Goal: Information Seeking & Learning: Learn about a topic

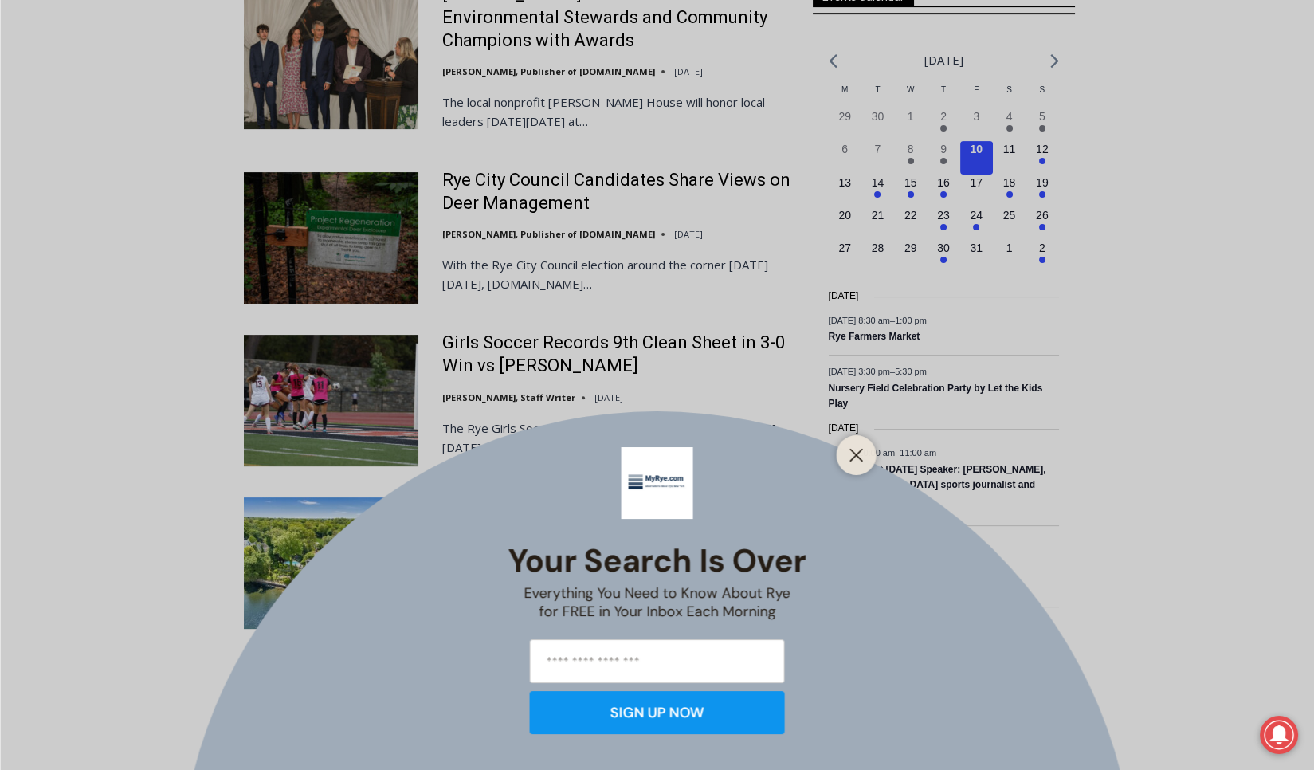
scroll to position [1279, 0]
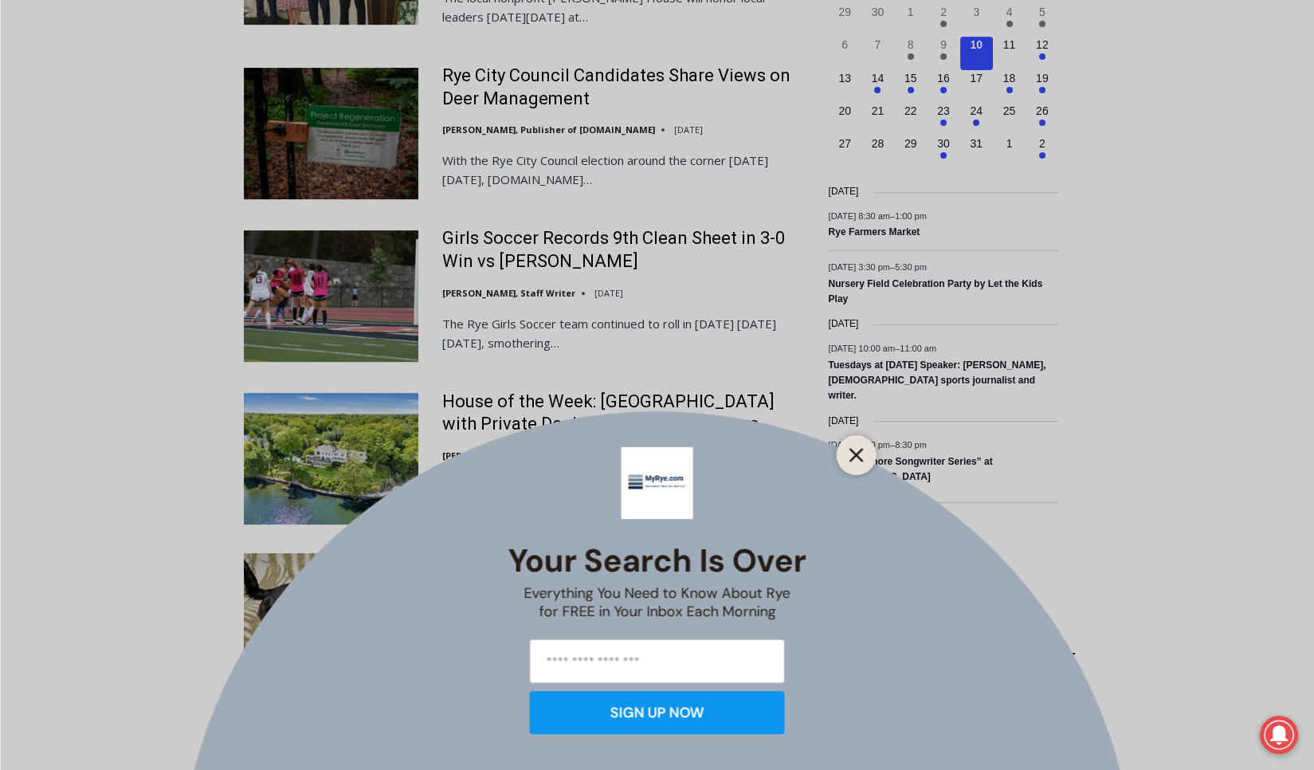
click at [854, 454] on icon "Close" at bounding box center [857, 455] width 14 height 14
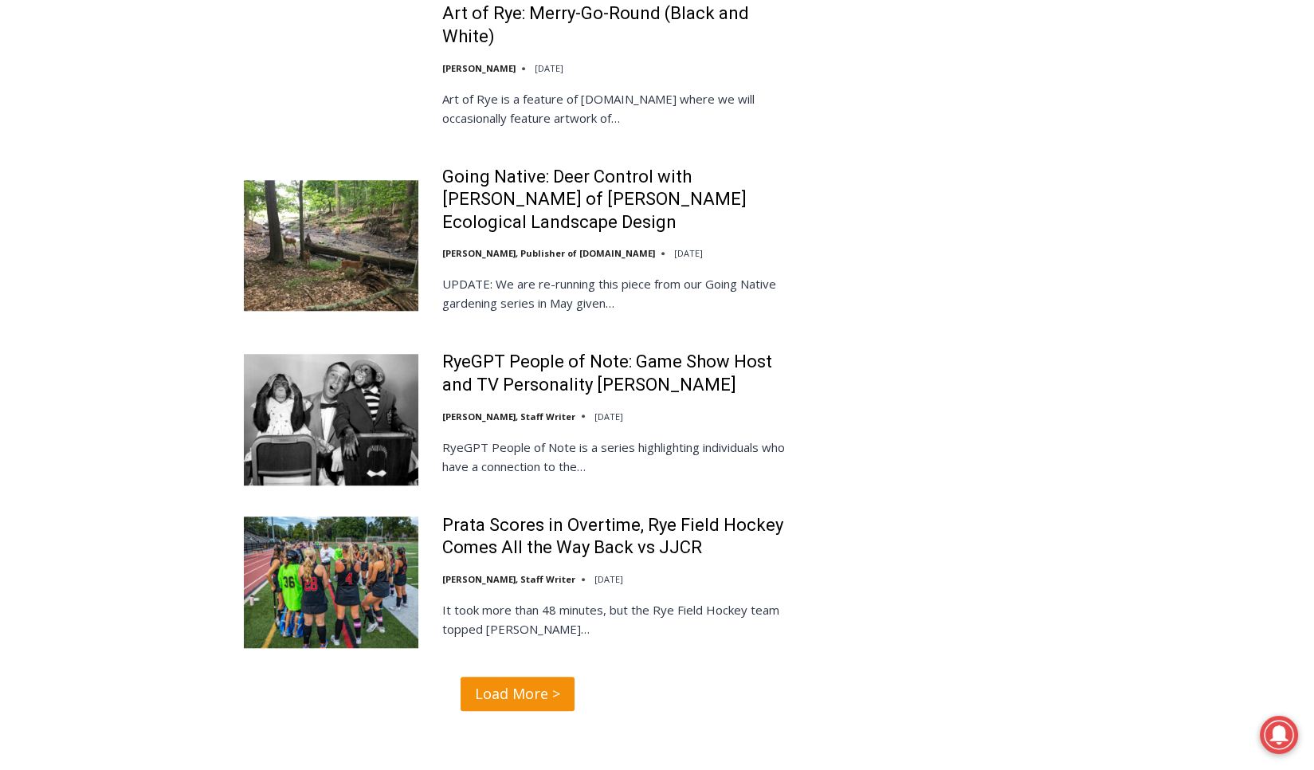
scroll to position [2961, 0]
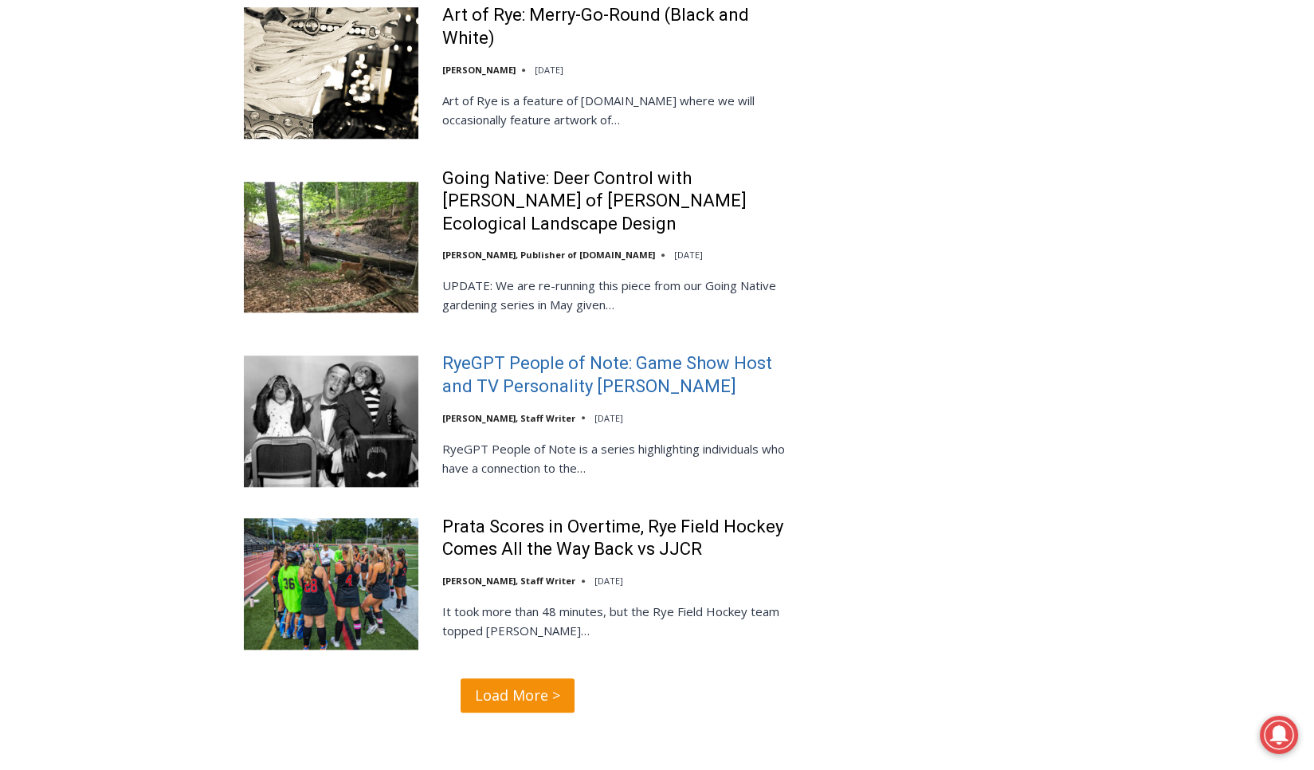
click at [493, 368] on link "RyeGPT People of Note: Game Show Host and TV Personality [PERSON_NAME]" at bounding box center [617, 374] width 350 height 45
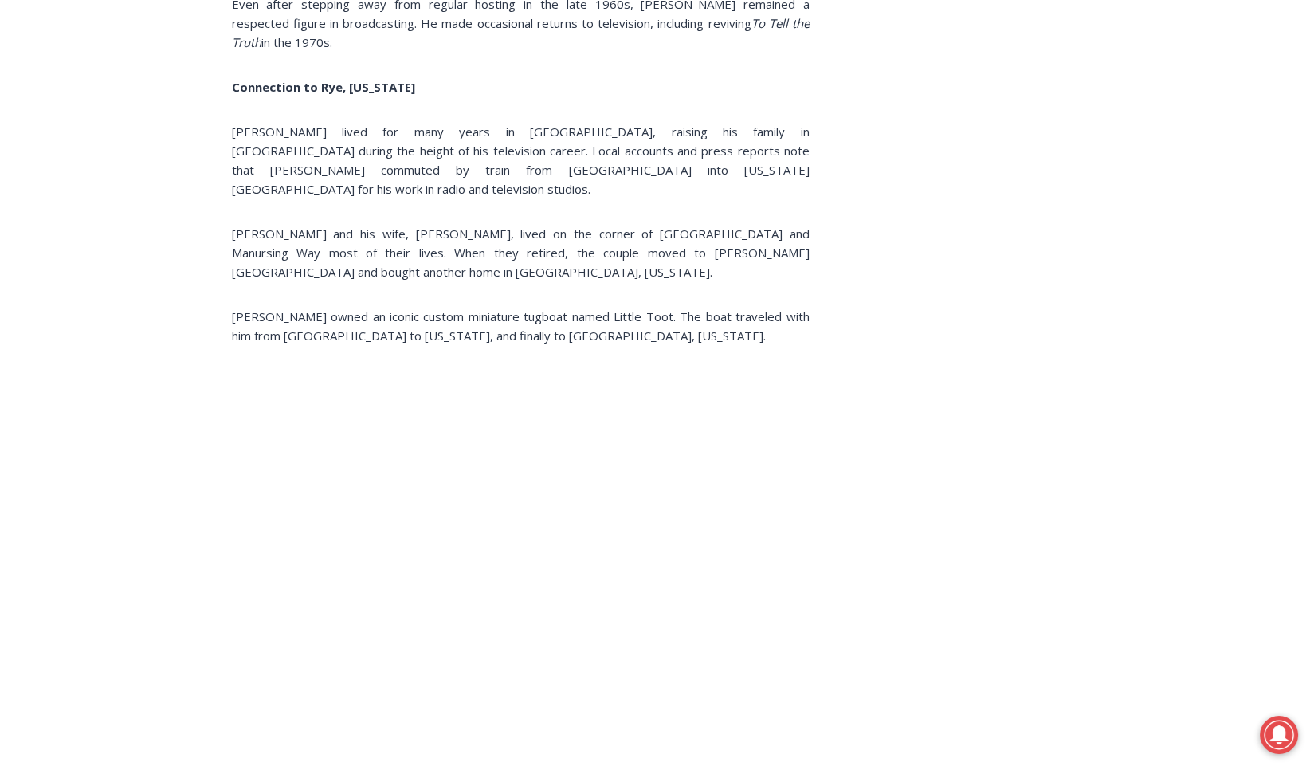
scroll to position [1687, 0]
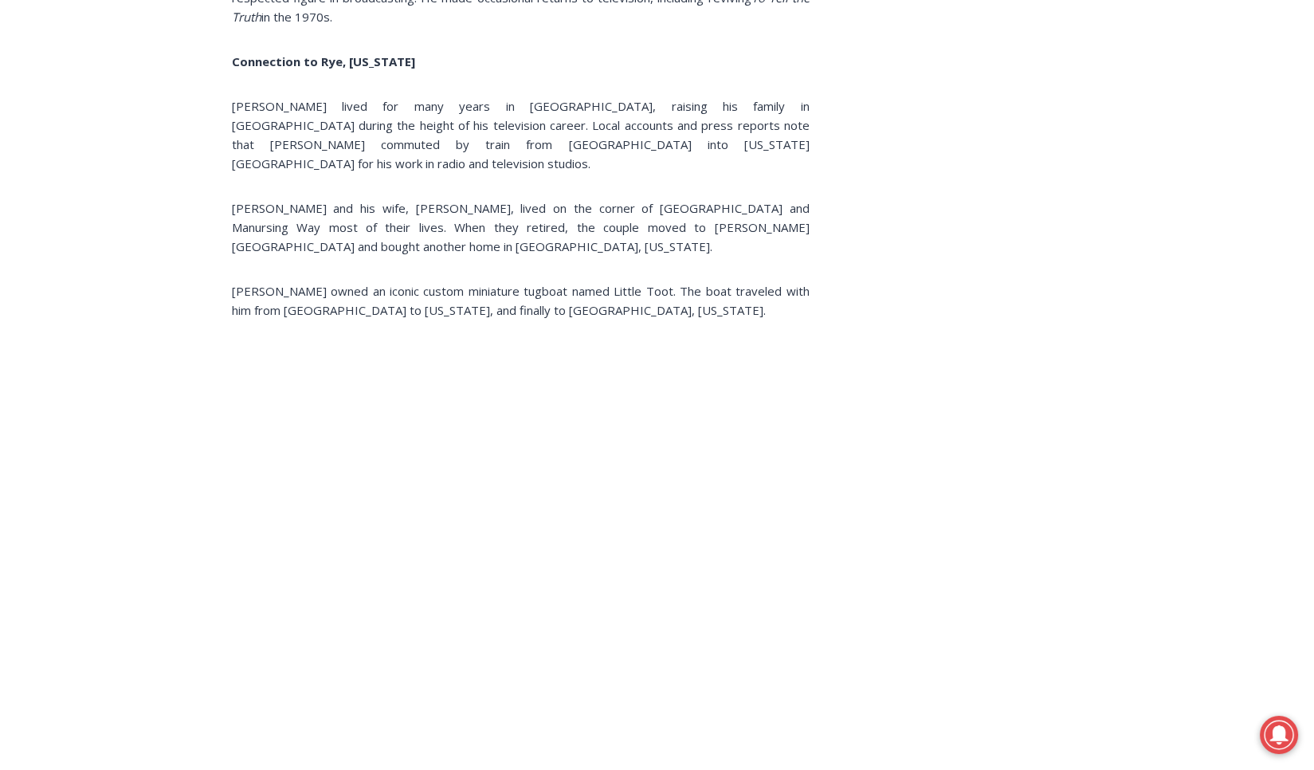
click at [200, 427] on div "Home > People > RyeGPT People of Note > RyeGPT People of Note: Game Show Host a…" at bounding box center [657, 302] width 1314 height 3551
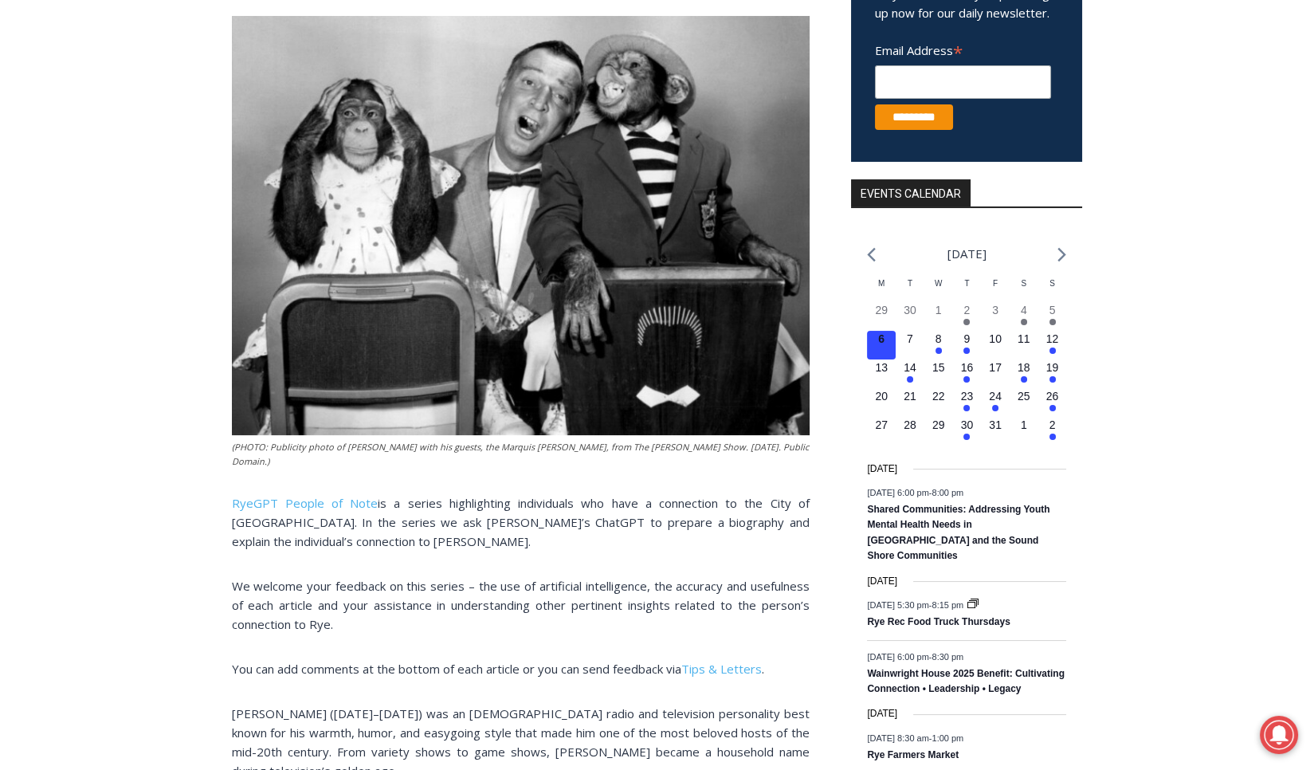
scroll to position [279, 0]
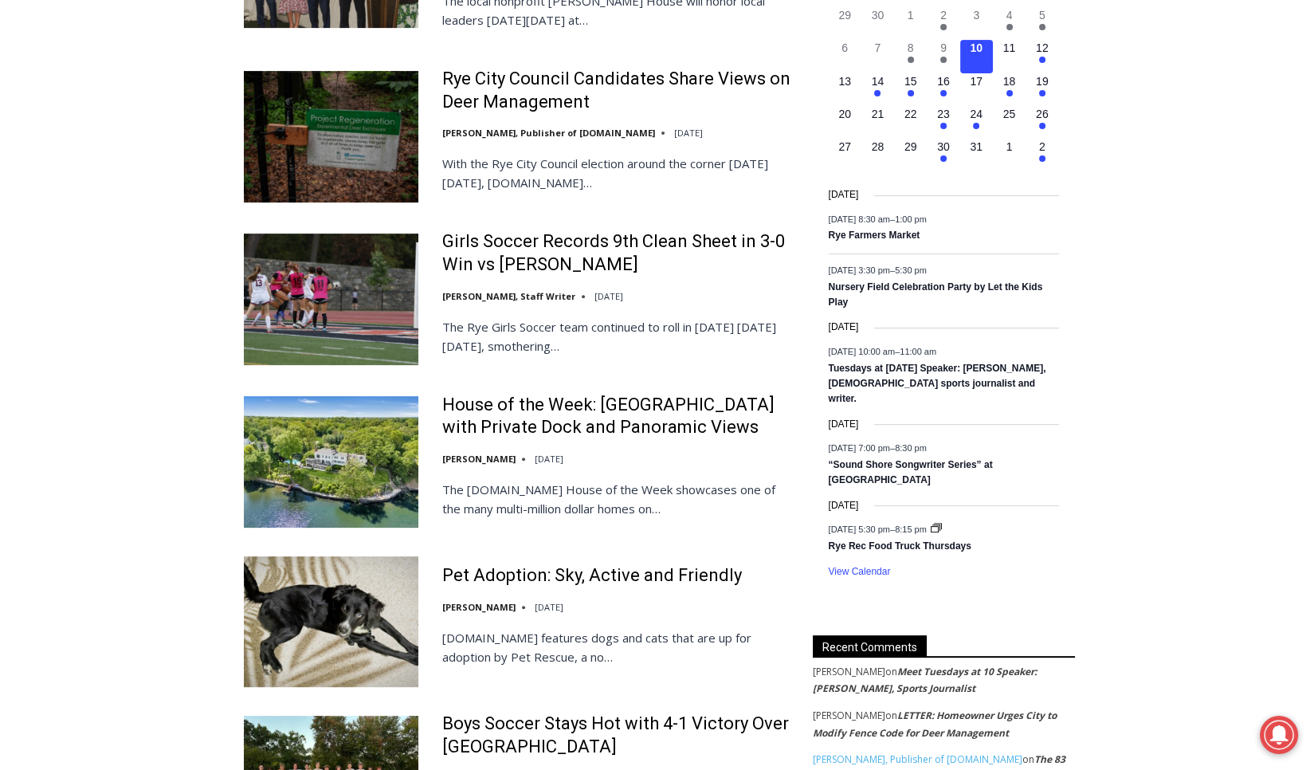
scroll to position [1273, 0]
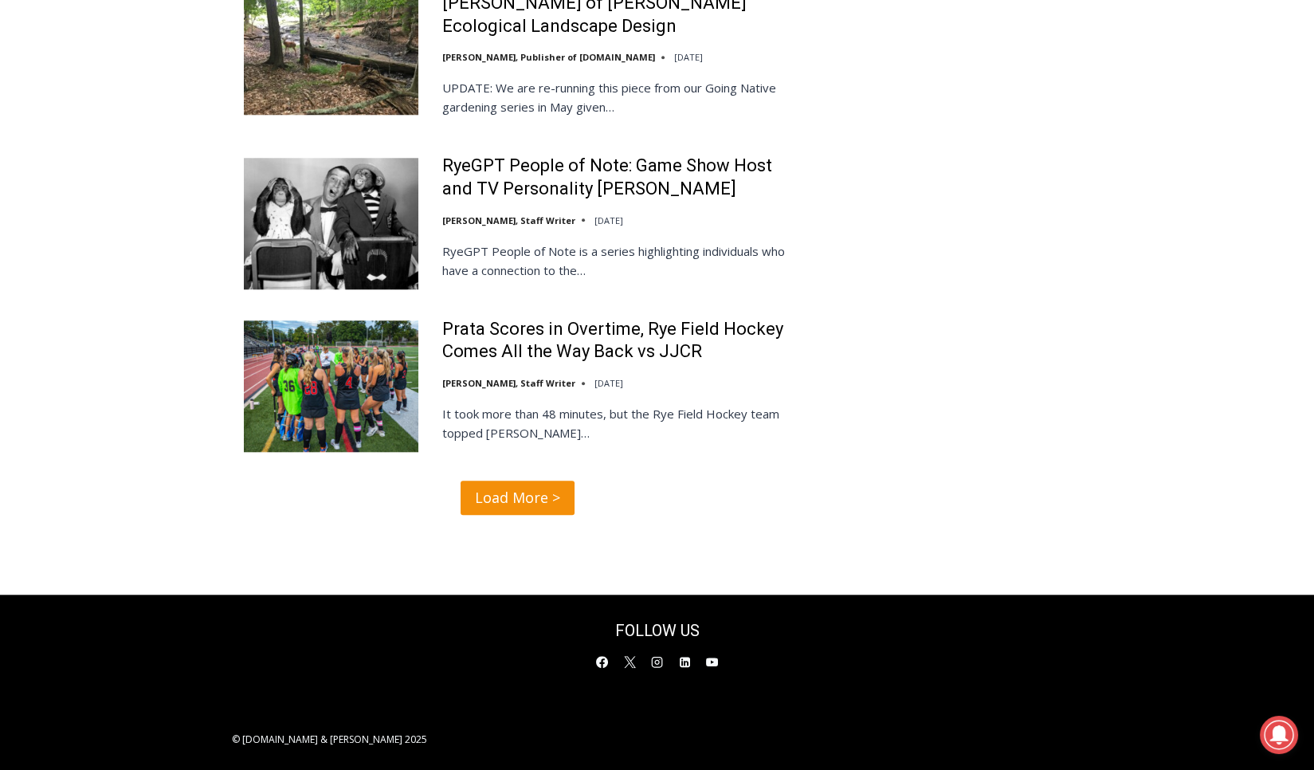
scroll to position [3159, 0]
